Goal: Transaction & Acquisition: Purchase product/service

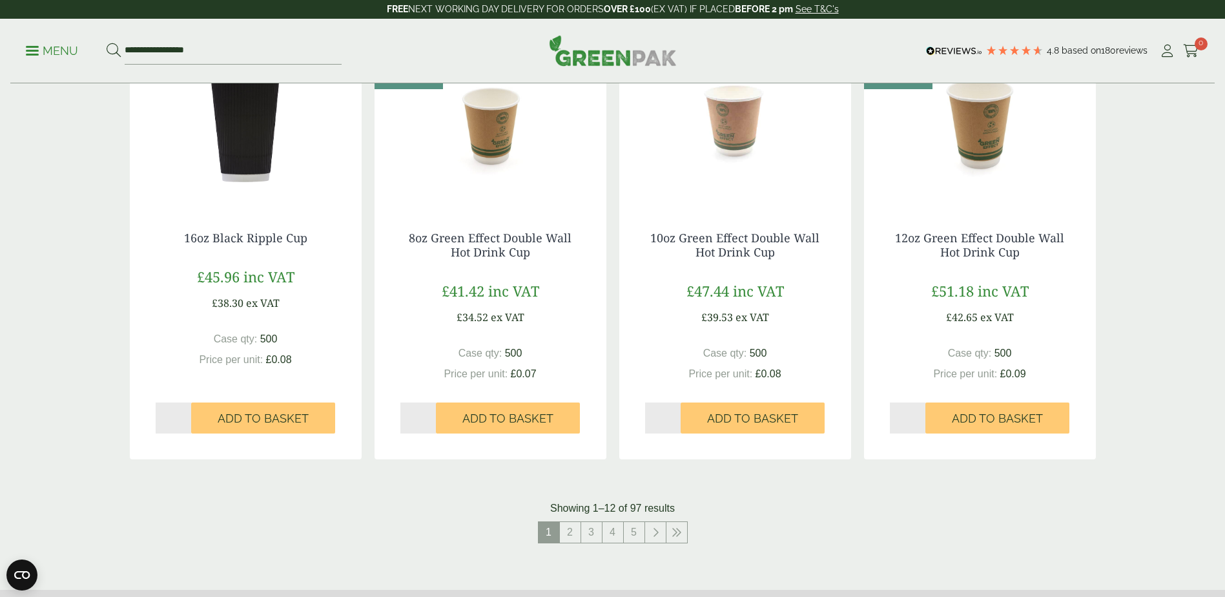
scroll to position [1098, 0]
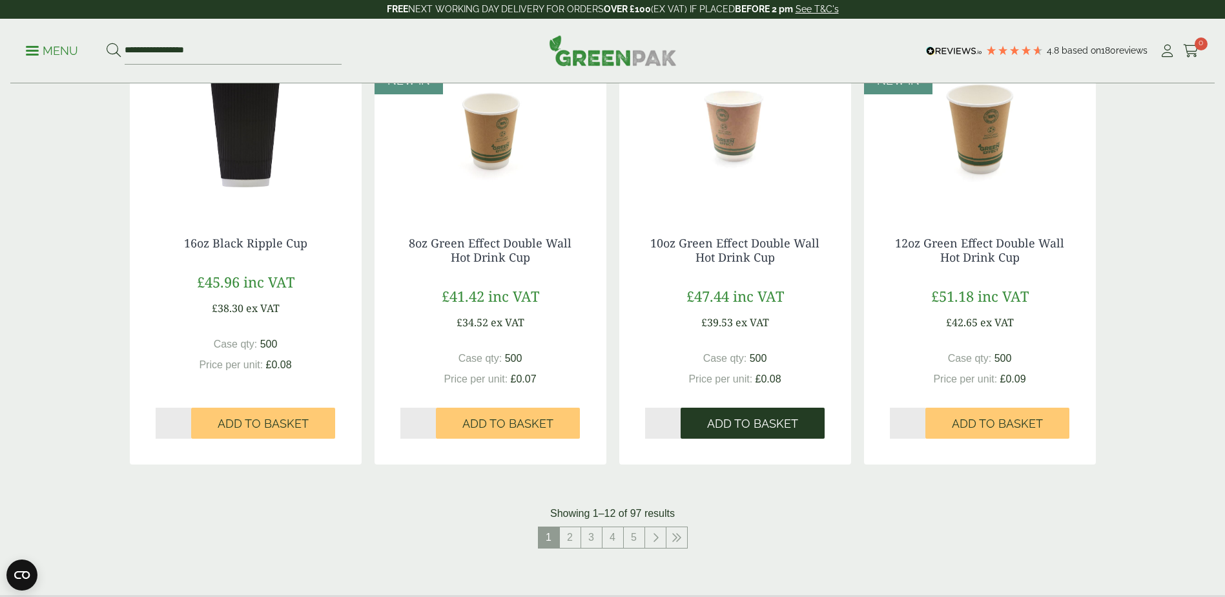
click at [779, 419] on span "Add to Basket" at bounding box center [752, 424] width 91 height 14
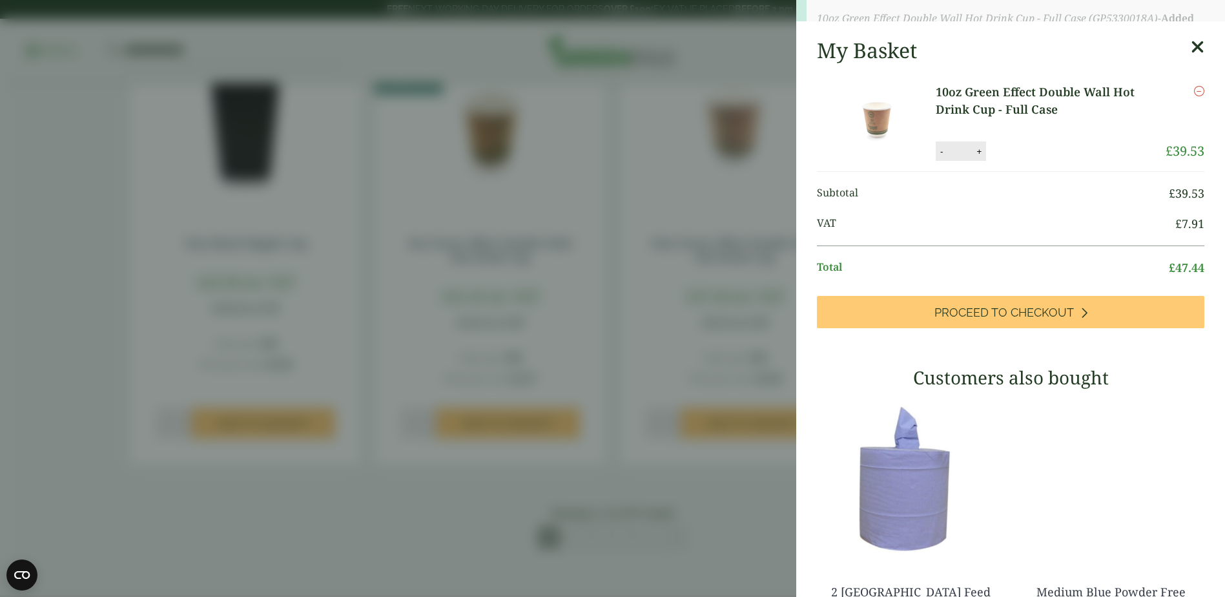
click at [759, 245] on aside "10oz Green Effect Double Wall Hot Drink Cup - Full Case (GP5330018A) - Added to…" at bounding box center [612, 298] width 1225 height 597
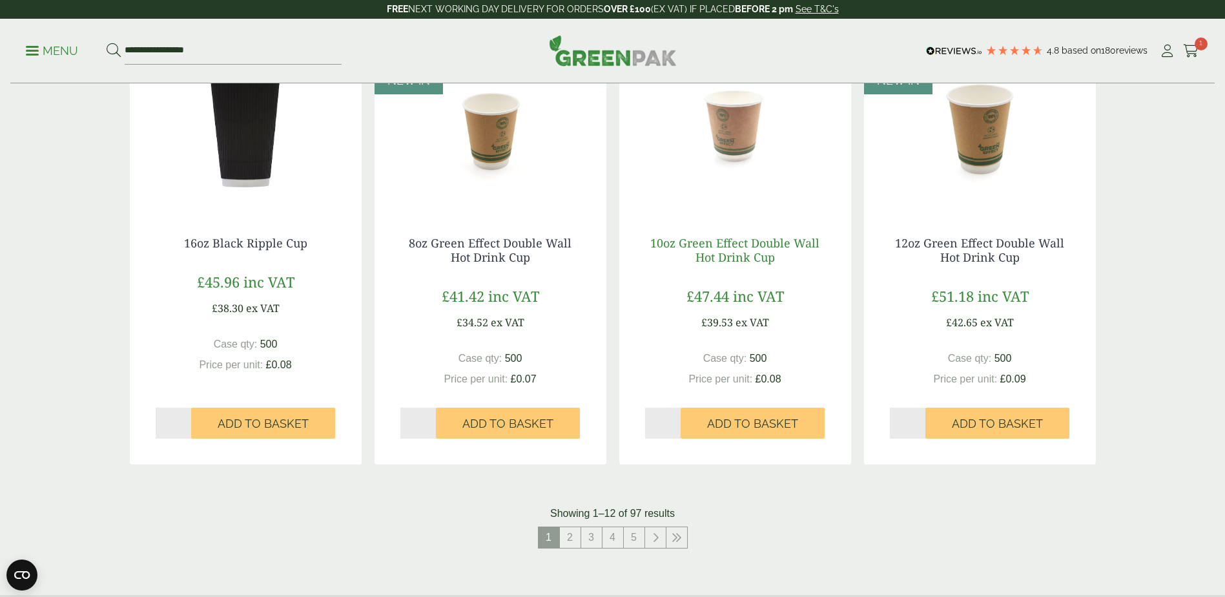
click at [759, 247] on link "10oz Green Effect Double Wall Hot Drink Cup" at bounding box center [734, 250] width 169 height 30
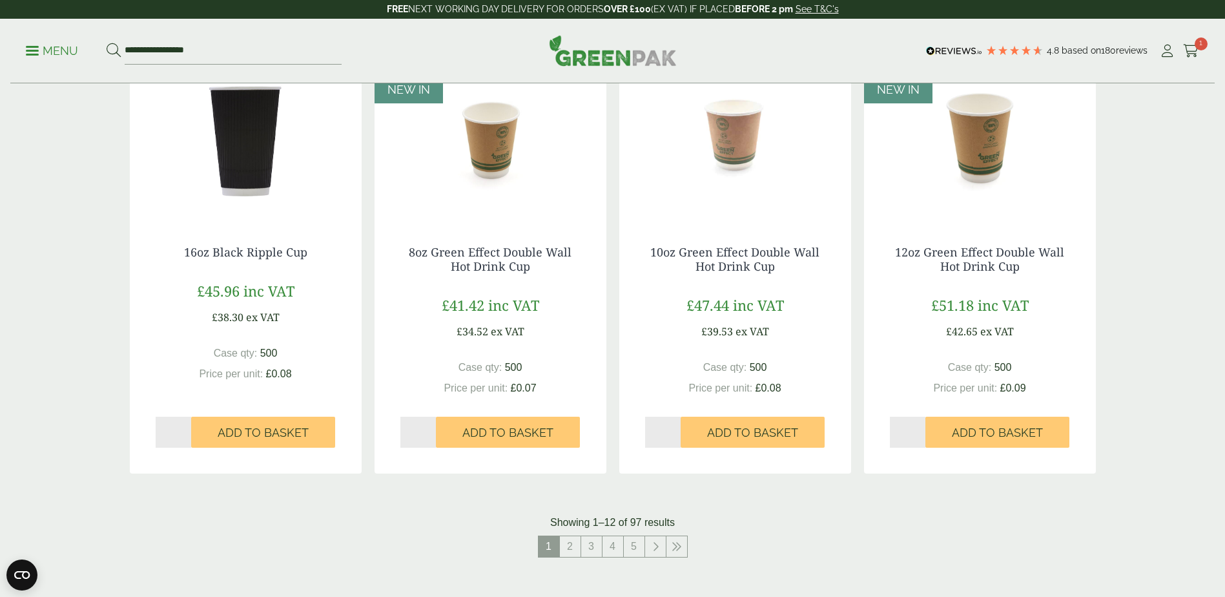
scroll to position [1227, 0]
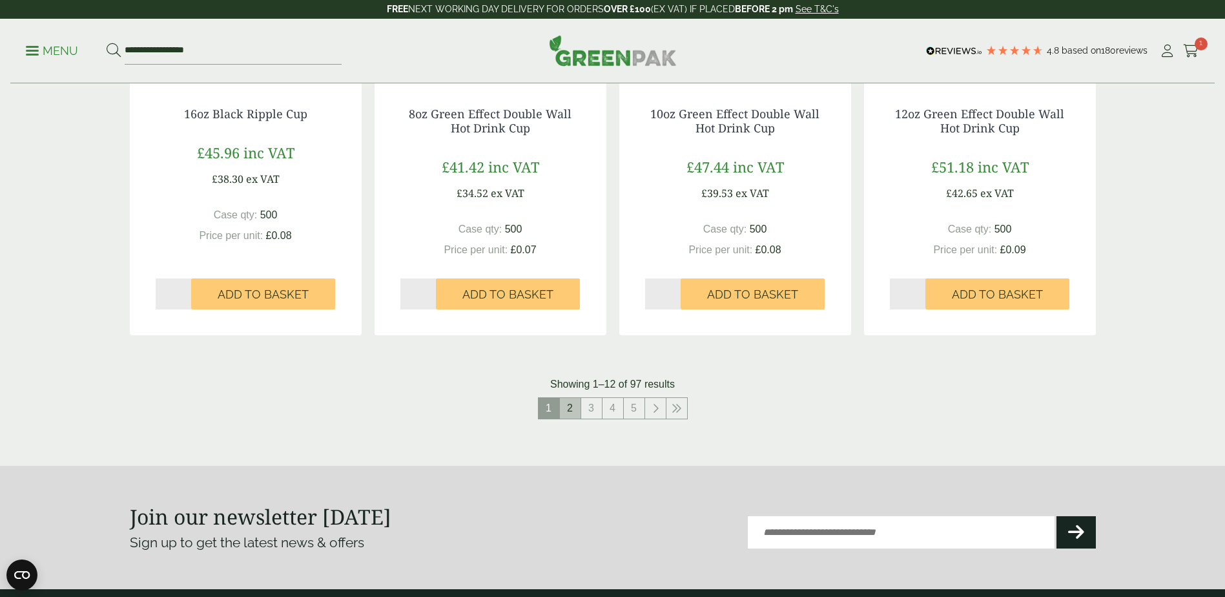
click at [577, 411] on link "2" at bounding box center [570, 408] width 21 height 21
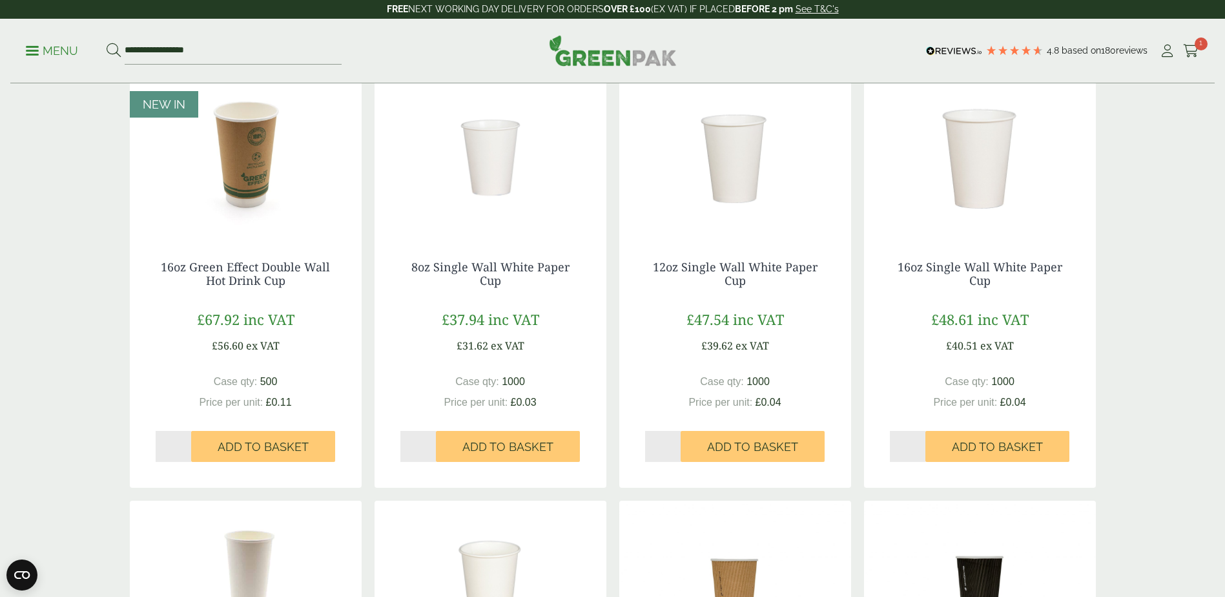
scroll to position [323, 0]
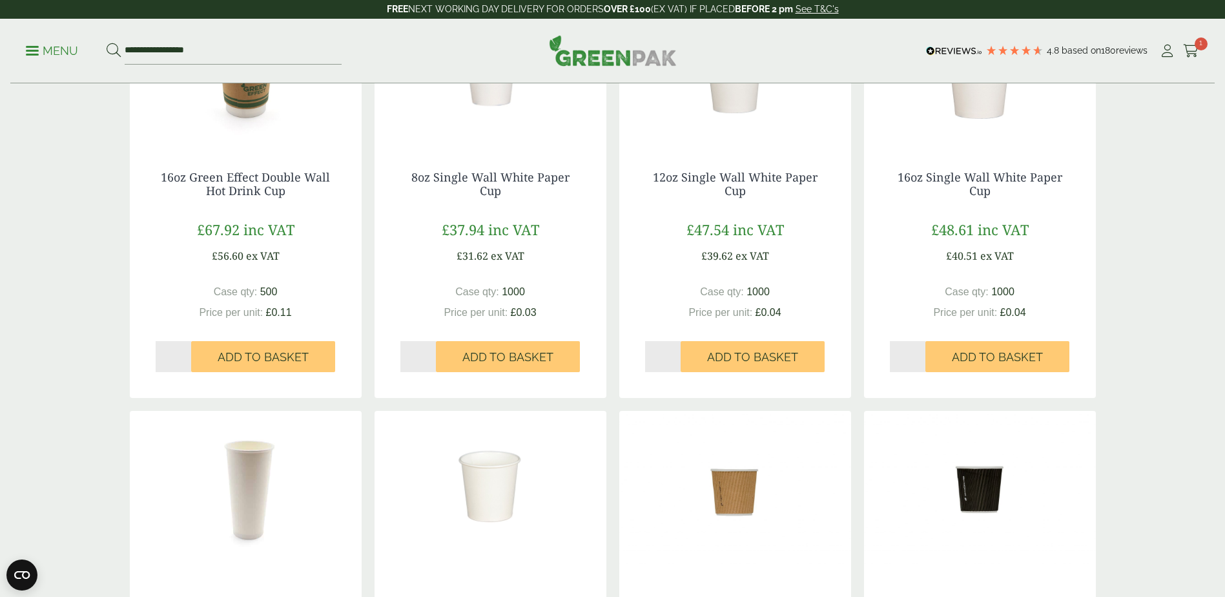
click at [732, 115] on img at bounding box center [735, 63] width 232 height 161
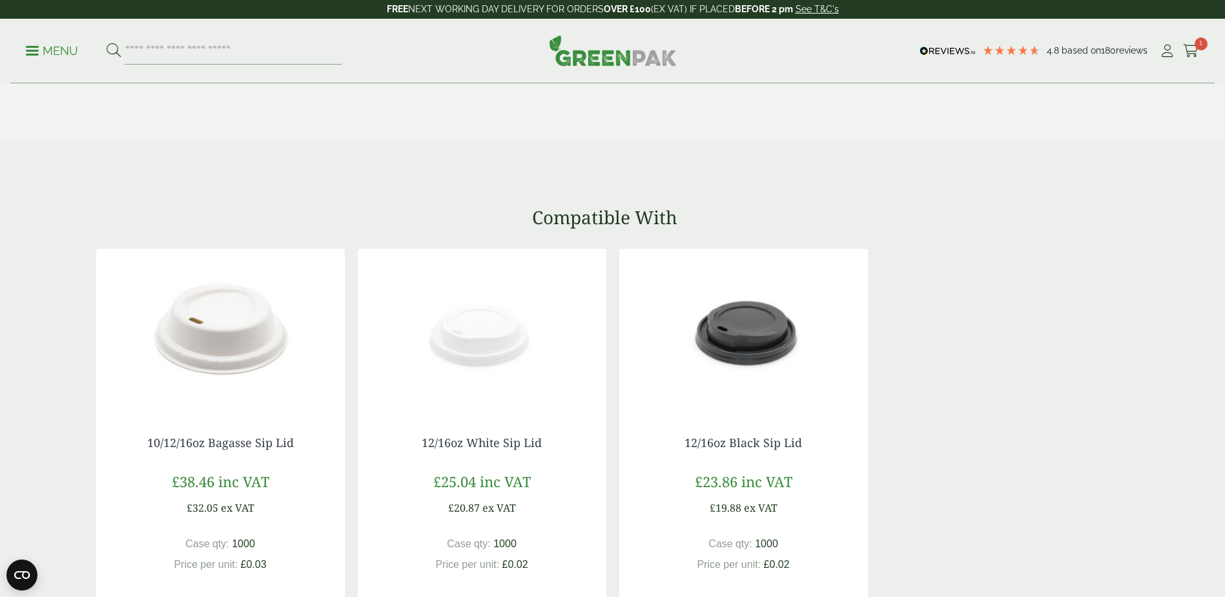
scroll to position [710, 0]
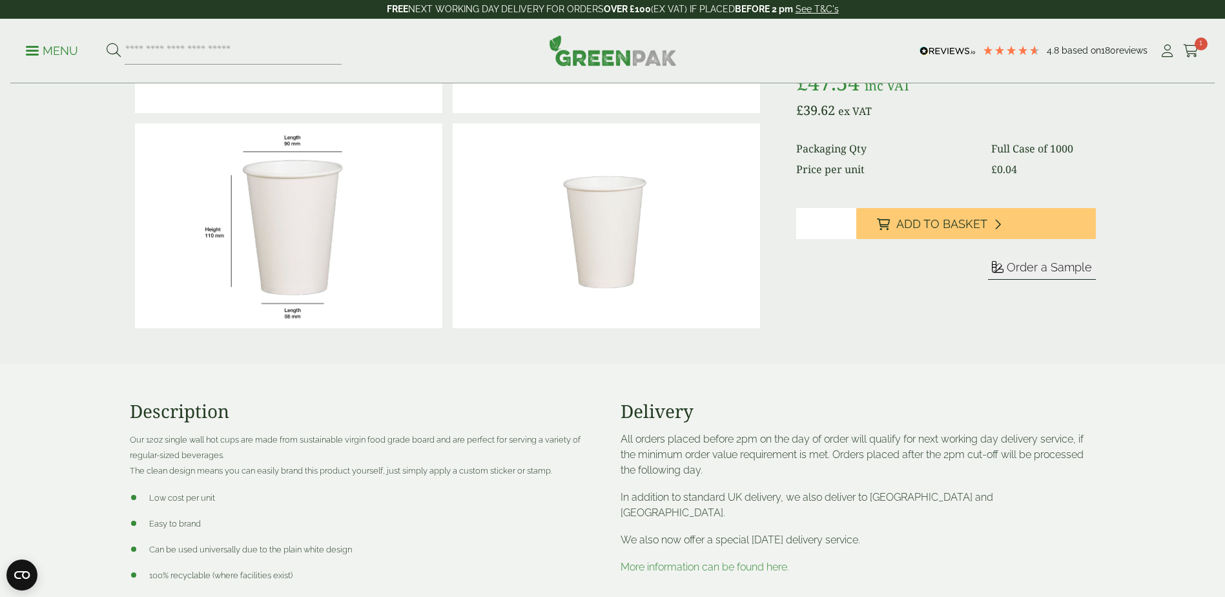
scroll to position [194, 0]
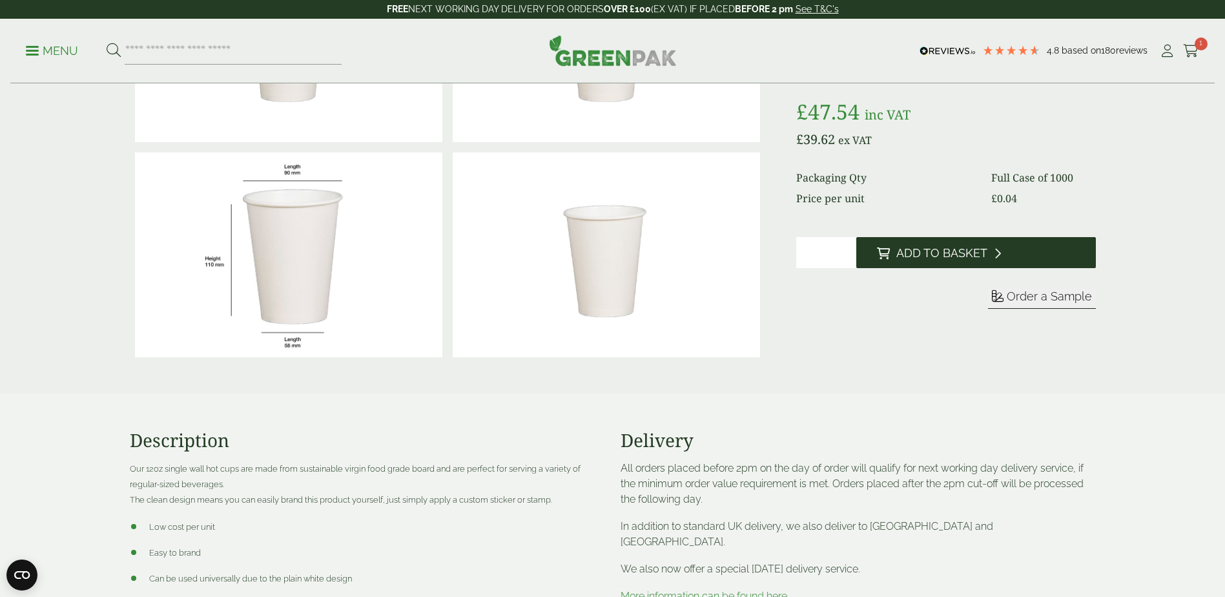
click at [980, 258] on span "Add to Basket" at bounding box center [941, 253] width 91 height 14
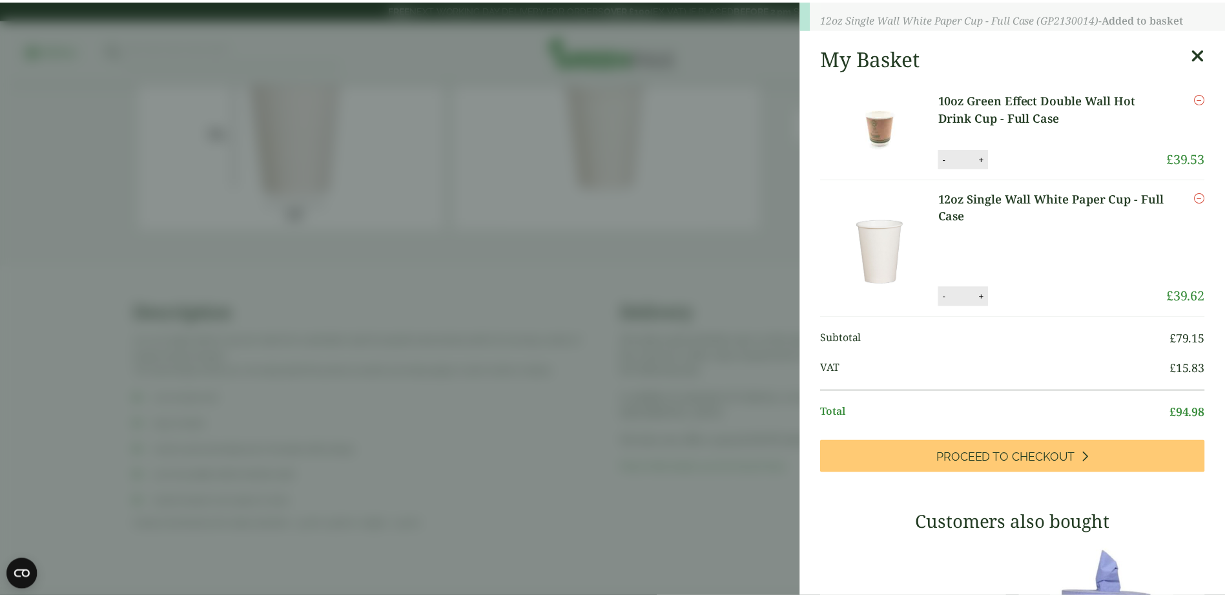
scroll to position [452, 0]
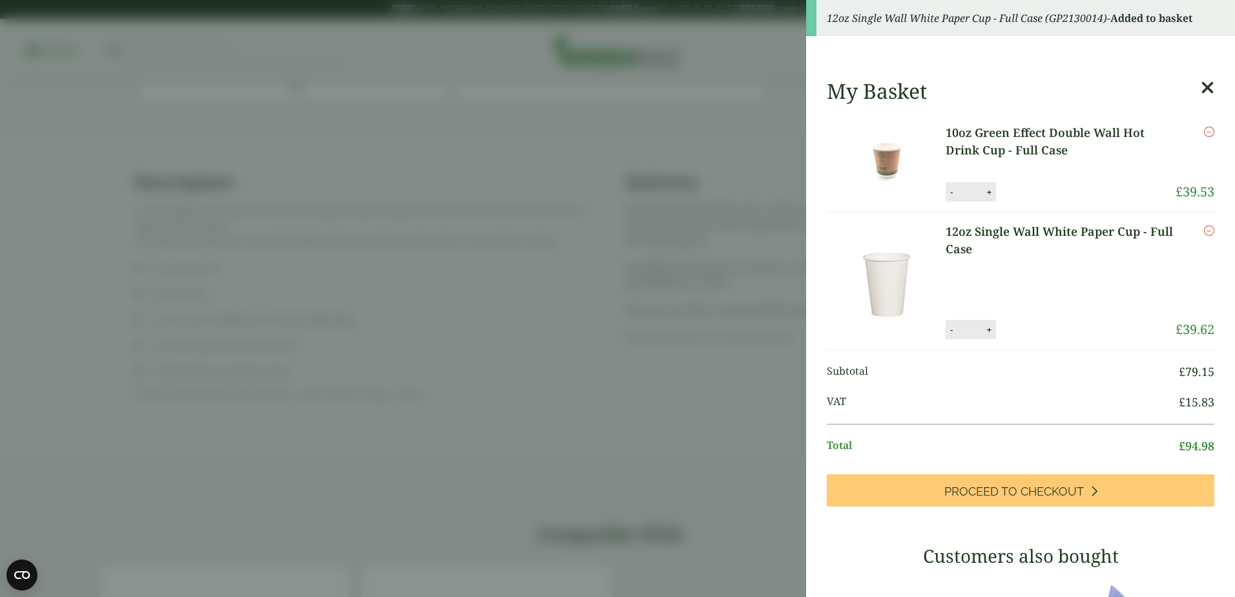
click at [1204, 130] on icon "Remove this item" at bounding box center [1209, 132] width 10 height 10
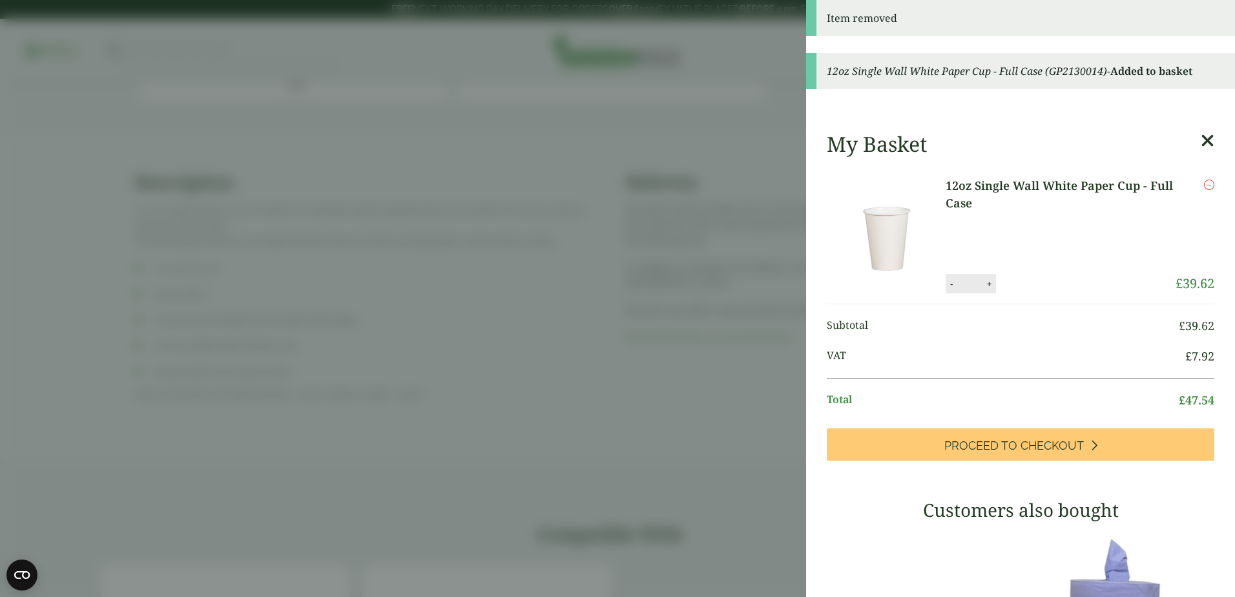
click at [1201, 142] on icon at bounding box center [1208, 141] width 14 height 18
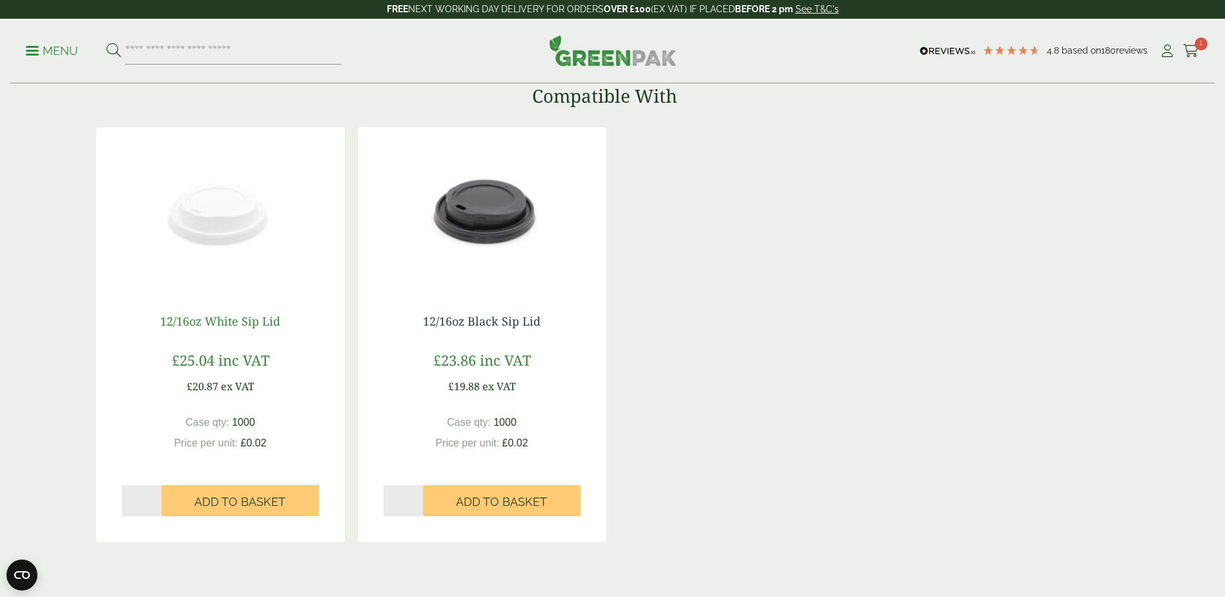
scroll to position [1033, 0]
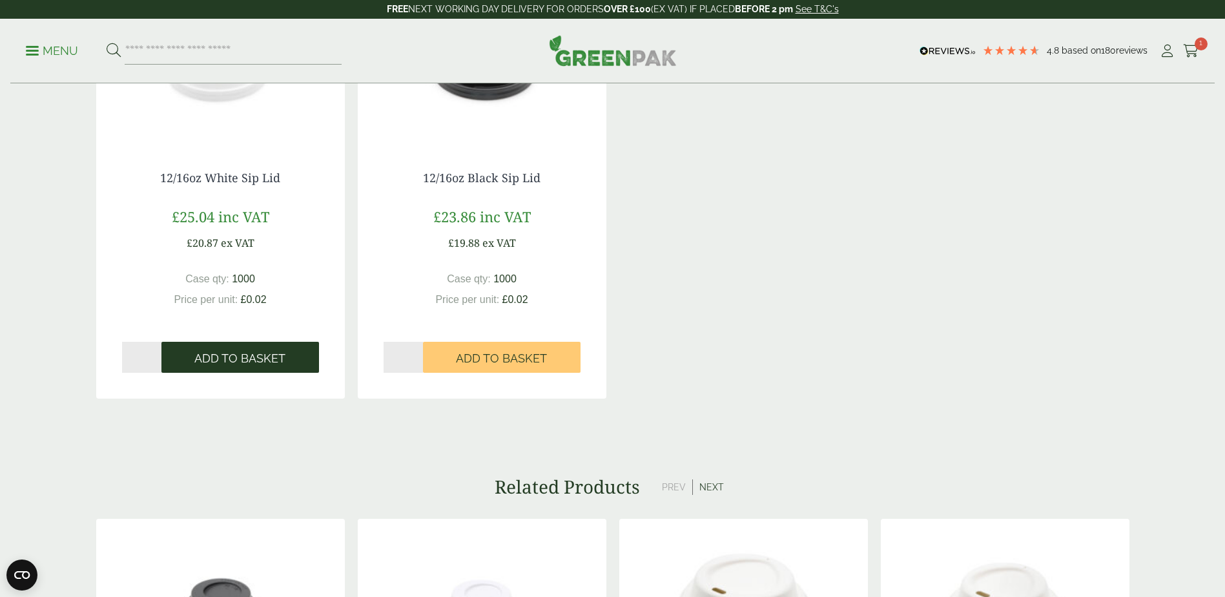
click at [253, 364] on span "Add to Basket" at bounding box center [239, 358] width 91 height 14
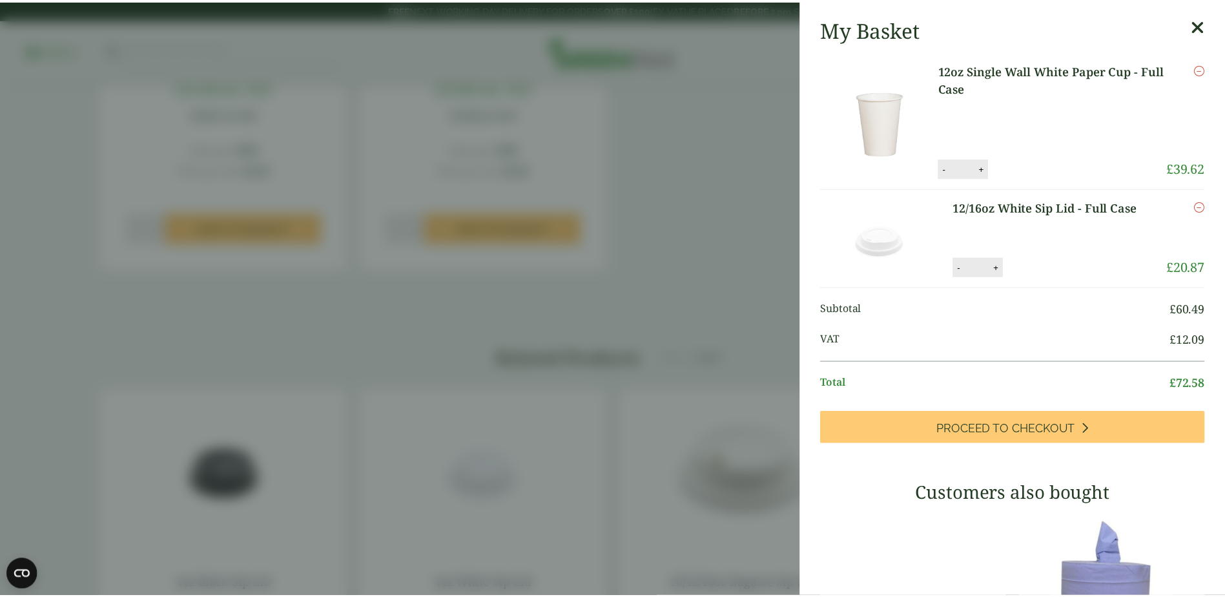
scroll to position [129, 0]
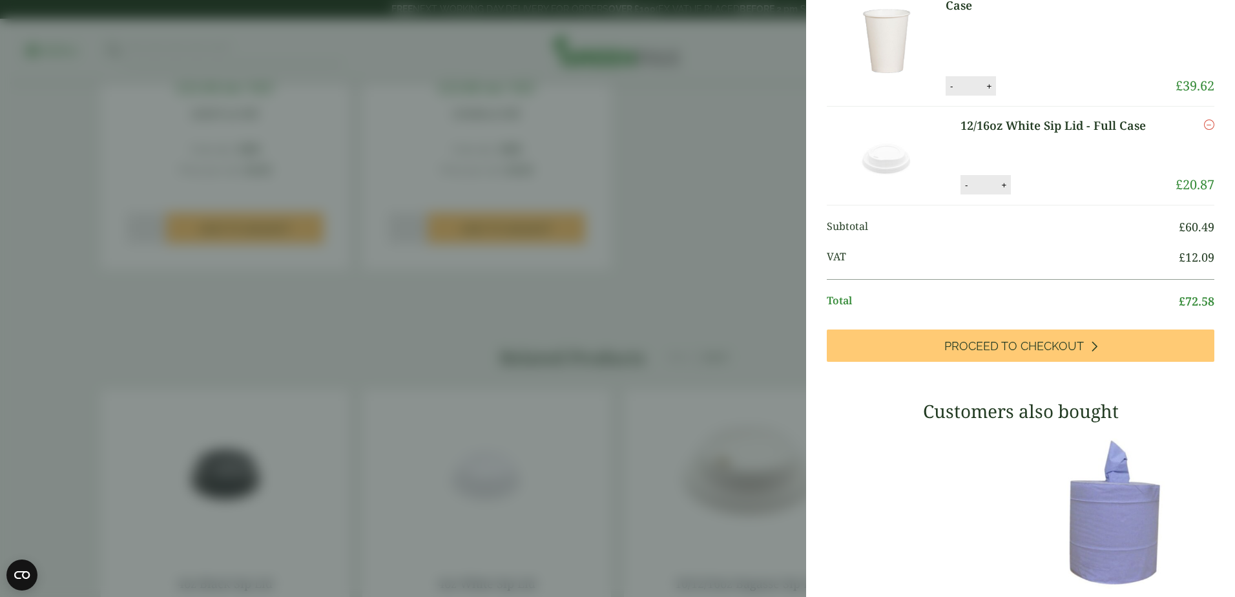
click at [468, 141] on aside "12/16oz White Sip Lid - Full Case (GP2120014G) - Added to basket My Basket 12oz…" at bounding box center [617, 298] width 1235 height 597
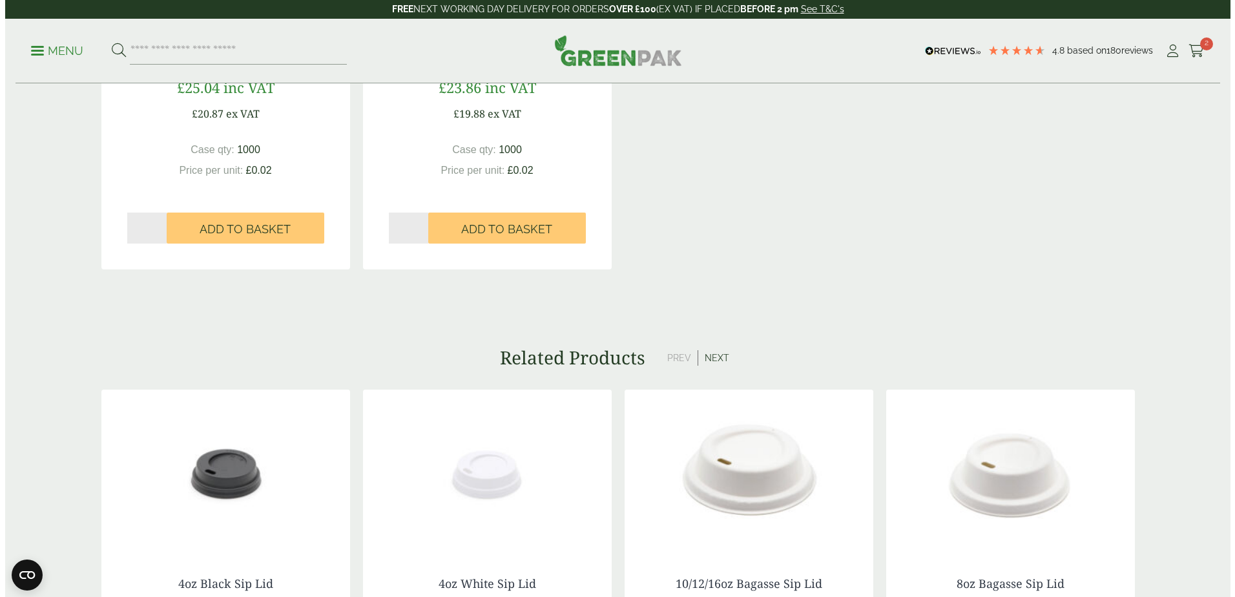
scroll to position [76, 0]
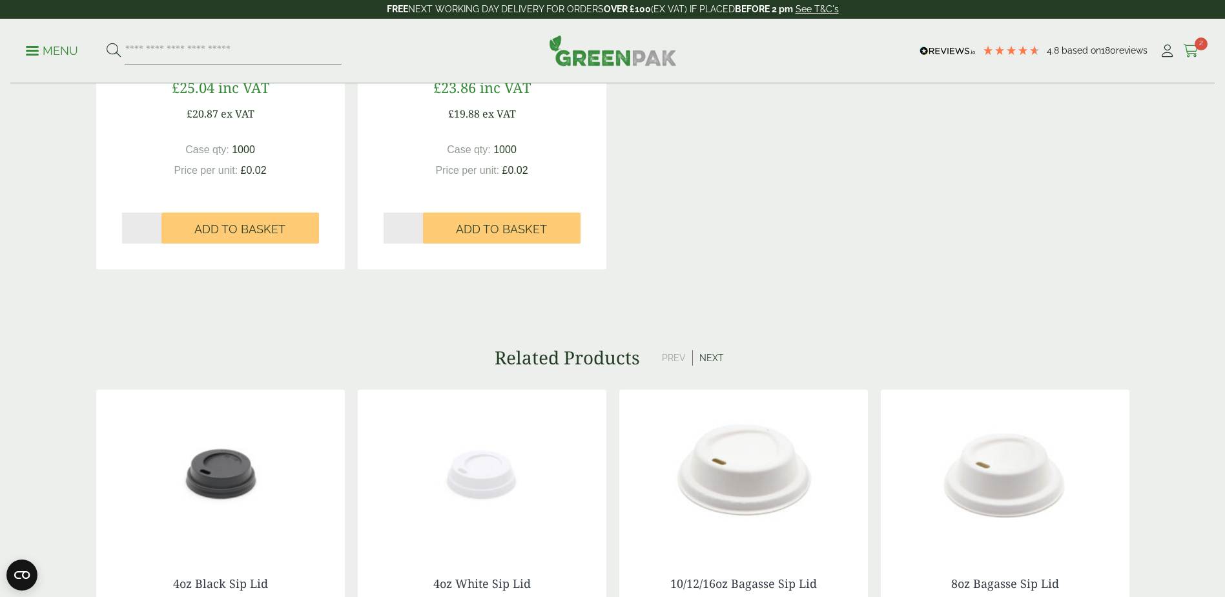
click at [1201, 44] on span "2" at bounding box center [1201, 43] width 13 height 13
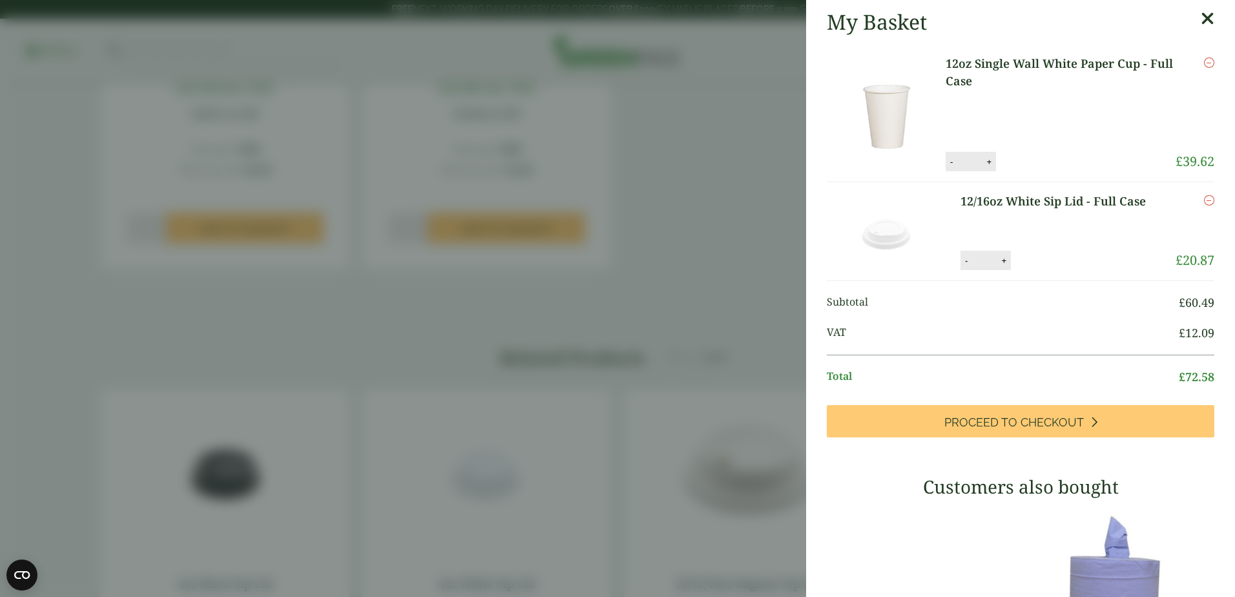
scroll to position [0, 0]
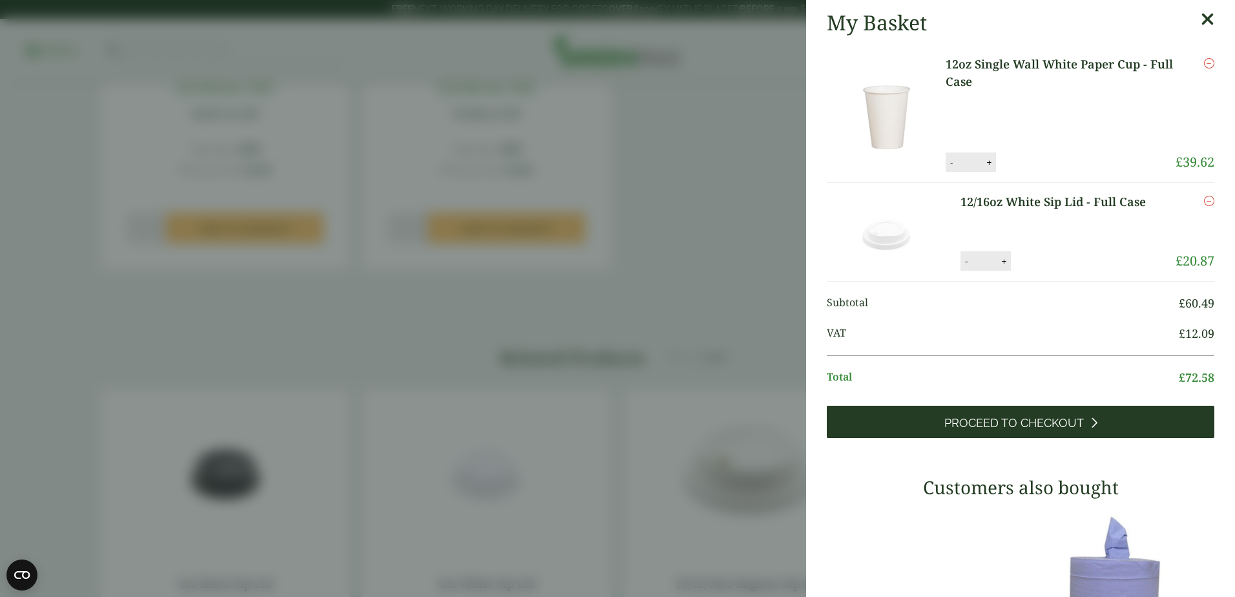
click at [1006, 426] on span "Proceed to Checkout" at bounding box center [1013, 423] width 139 height 14
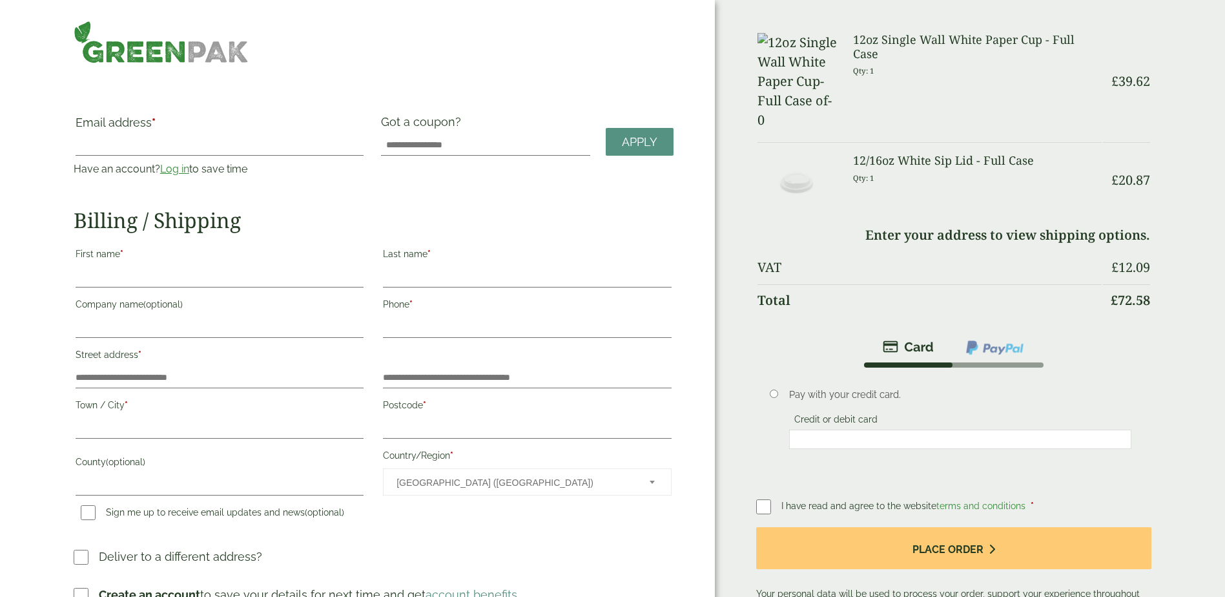
click at [523, 85] on div "— OR — Email address * Have an account? Log in to save time Username or email a…" at bounding box center [357, 336] width 715 height 672
click at [776, 497] on label at bounding box center [768, 506] width 25 height 18
drag, startPoint x: 641, startPoint y: 49, endPoint x: 652, endPoint y: 51, distance: 10.5
click at [641, 49] on div at bounding box center [373, 42] width 615 height 43
click at [1046, 63] on p "Qty: 1" at bounding box center [977, 71] width 249 height 20
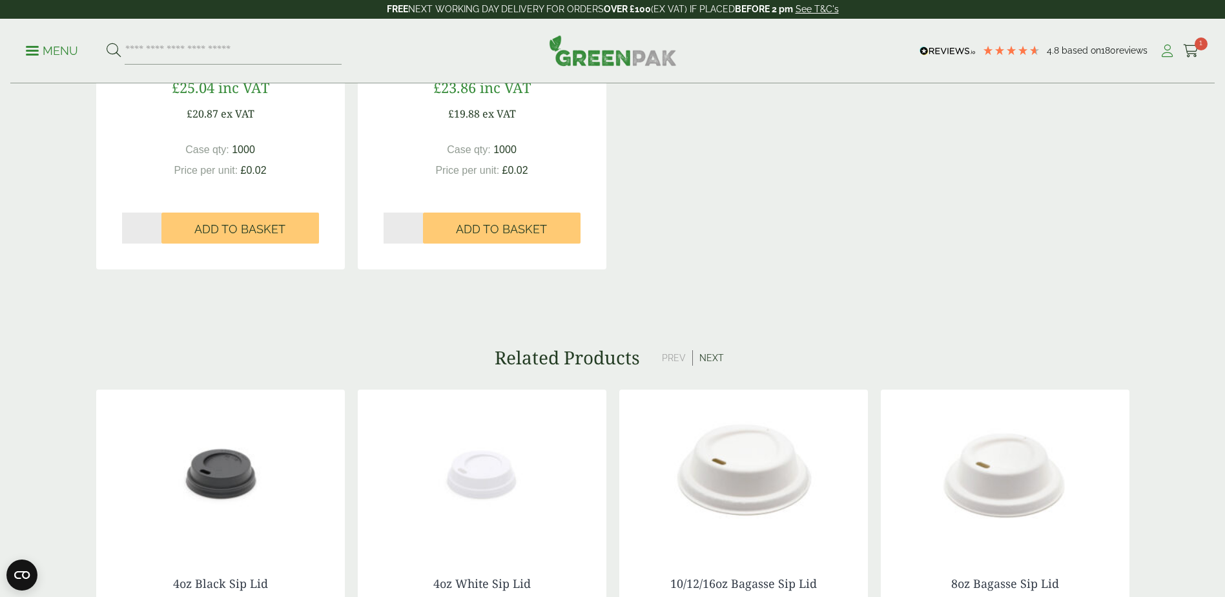
click at [1162, 45] on icon at bounding box center [1167, 51] width 16 height 13
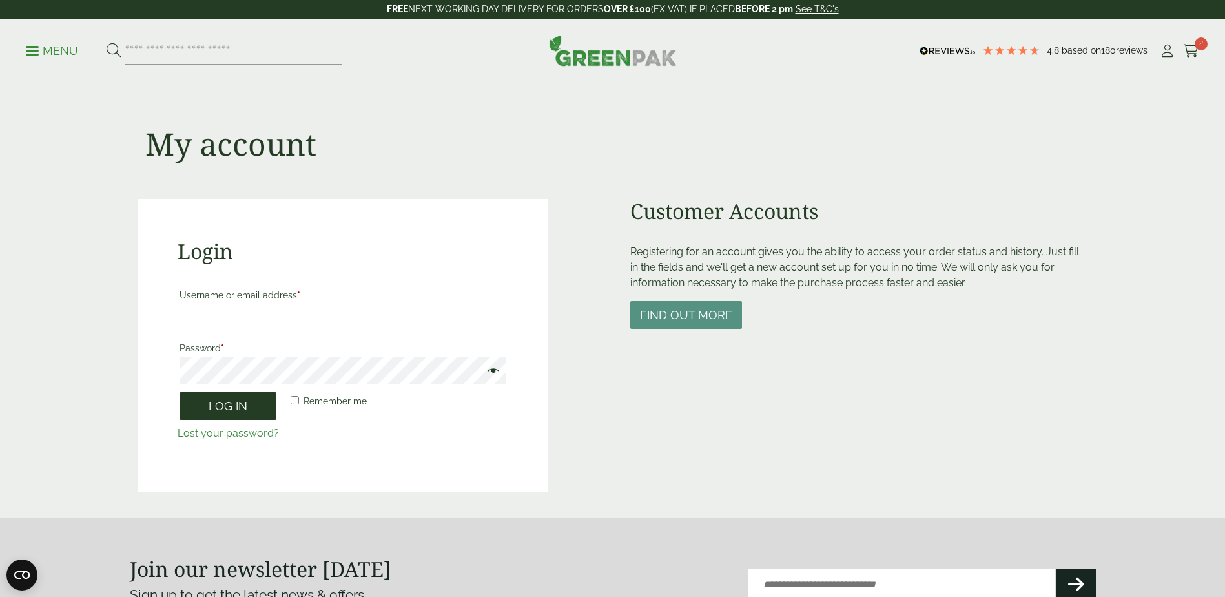
type input "**********"
click at [260, 400] on button "Log in" at bounding box center [228, 406] width 97 height 28
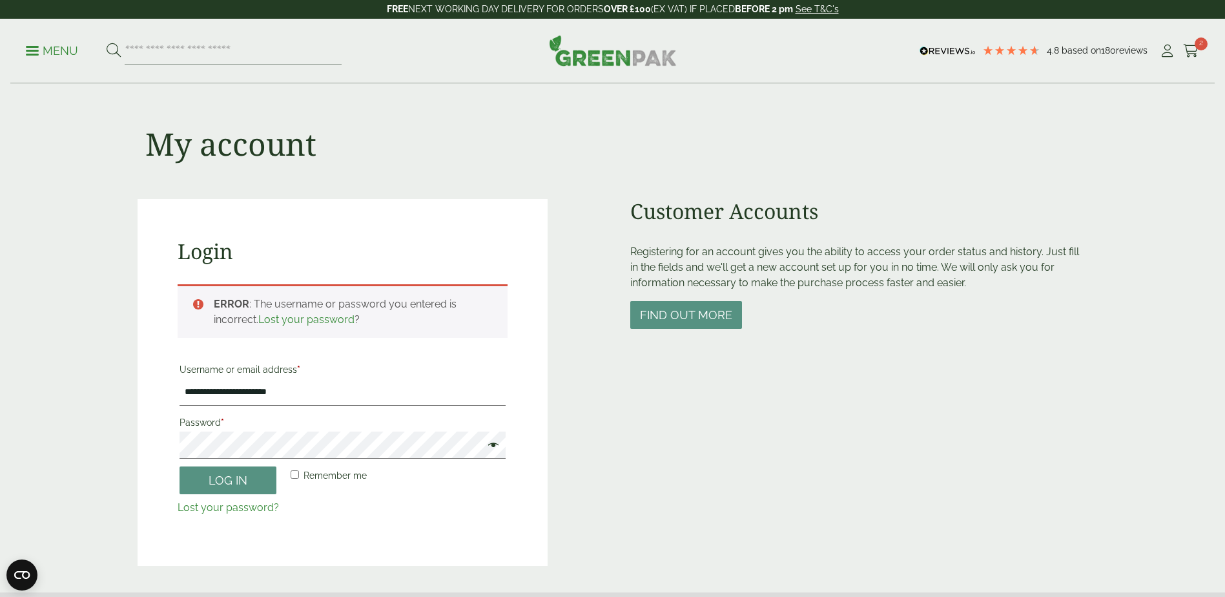
scroll to position [284, 0]
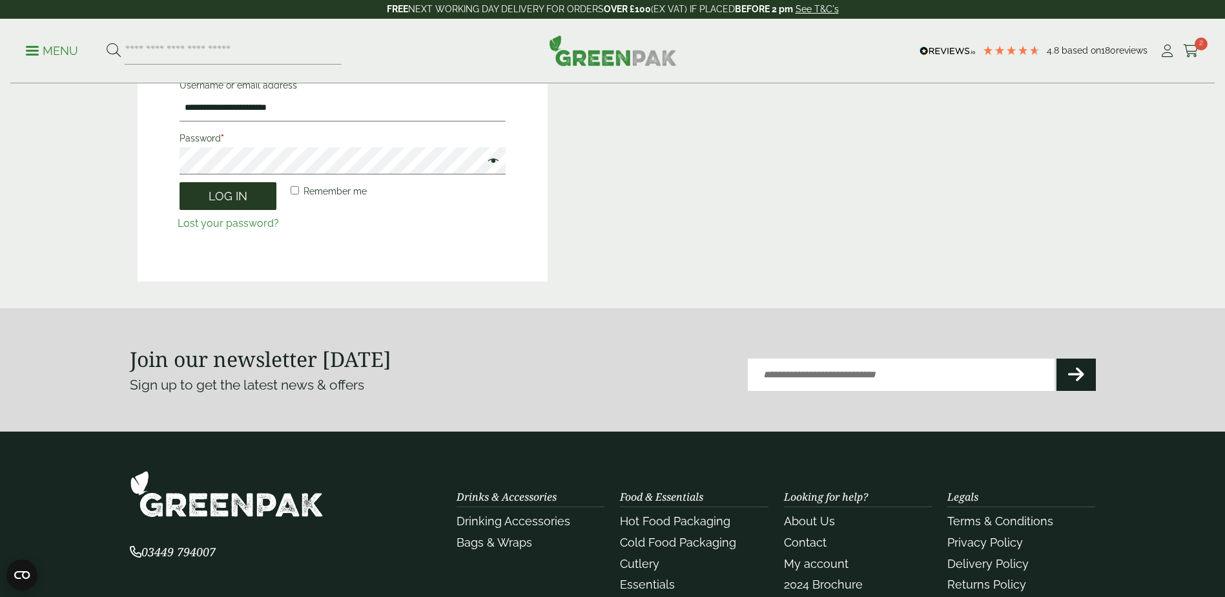
click at [201, 201] on button "Log in" at bounding box center [228, 196] width 97 height 28
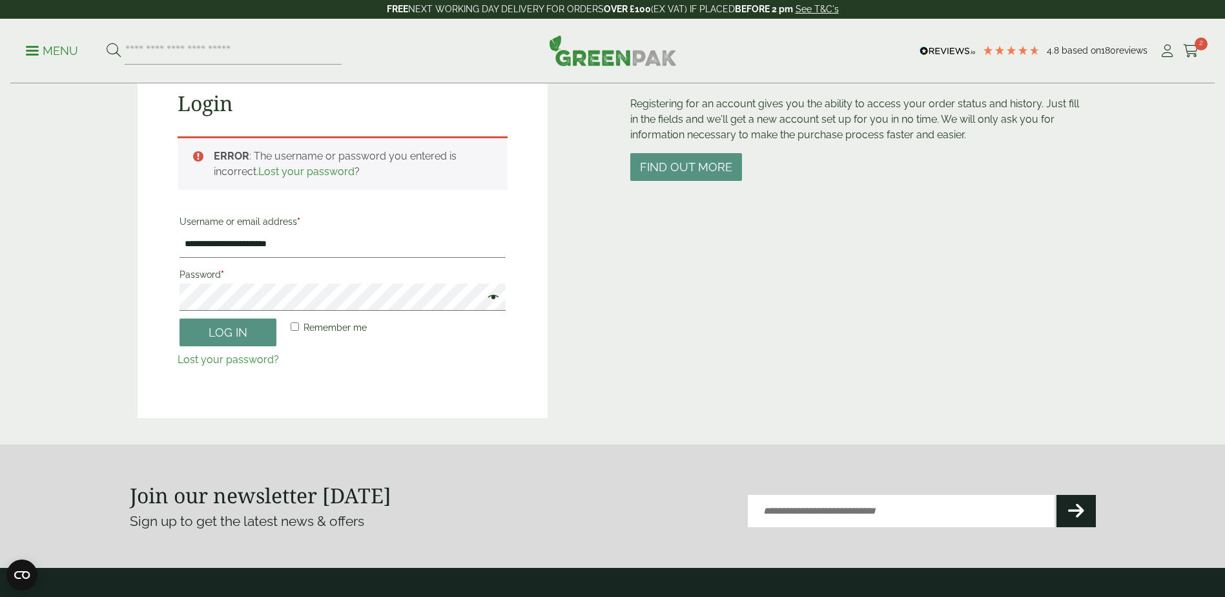
scroll to position [71, 0]
